Goal: Task Accomplishment & Management: Use online tool/utility

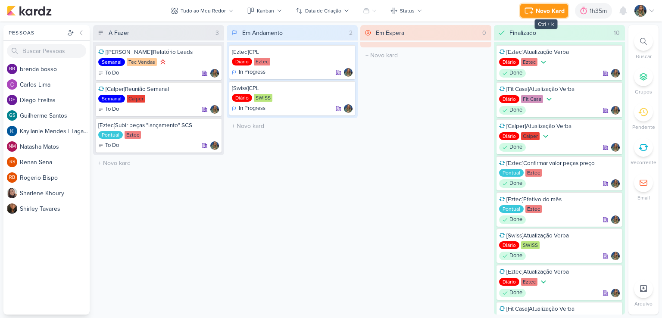
click at [549, 13] on div "Novo Kard" at bounding box center [550, 10] width 29 height 9
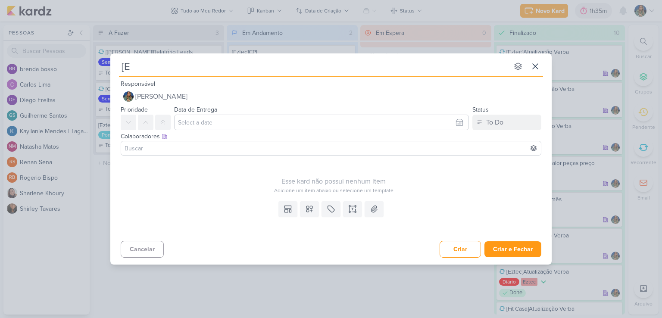
type input "[Ez"
type input "[Eztec]"
type input "[Eztec]C"
type input "[Eztec]Criar C"
type input "[Eztec]Criar Campanha Evento C"
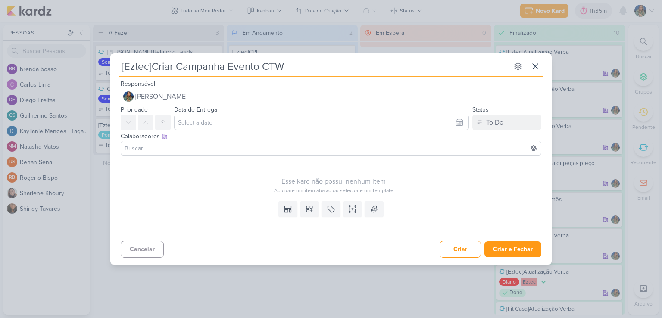
type input "[Eztec]Criar Campanha Evento CTWA"
click at [226, 65] on input "[Eztec]Criar Campanha Evento CTWA" at bounding box center [314, 67] width 390 height 16
type input "[Eztec]Criar Campanha SCS Evento CTWA"
click at [305, 211] on button at bounding box center [309, 209] width 19 height 16
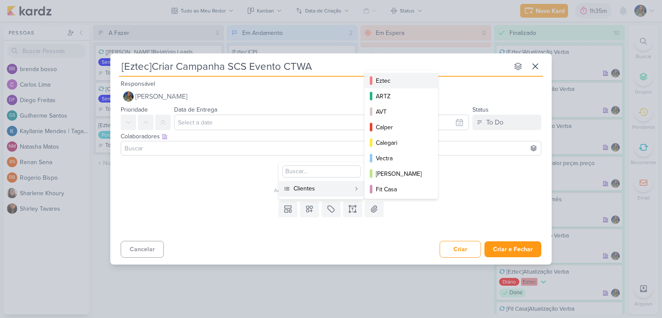
click at [392, 83] on div "Eztec" at bounding box center [402, 80] width 52 height 9
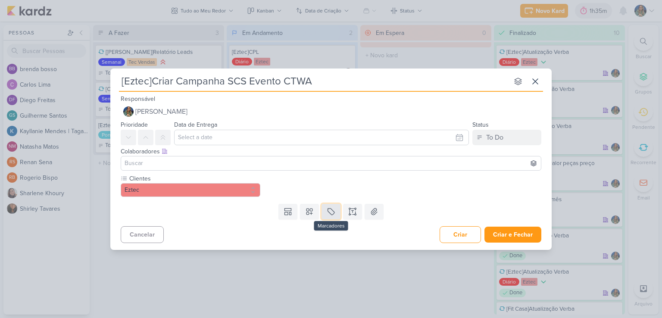
click at [332, 215] on icon at bounding box center [331, 211] width 9 height 9
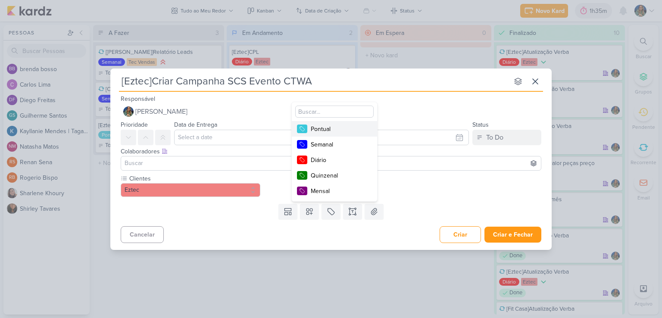
click at [335, 128] on div "Pontual" at bounding box center [339, 129] width 56 height 9
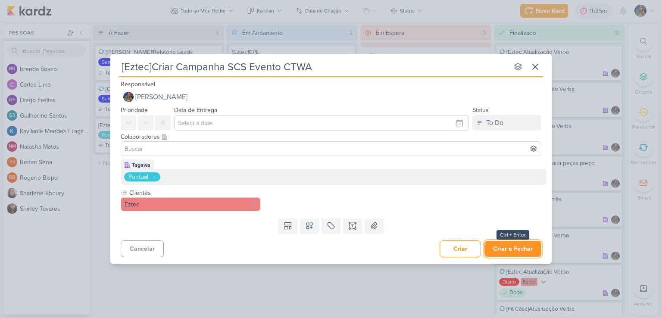
click at [504, 249] on button "Criar e Fechar" at bounding box center [513, 249] width 57 height 16
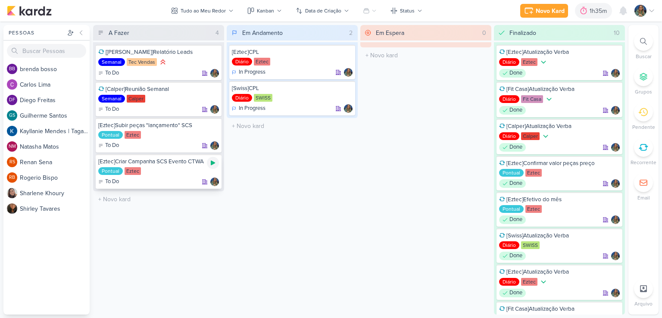
click at [210, 165] on icon at bounding box center [213, 163] width 7 height 7
